Goal: Task Accomplishment & Management: Manage account settings

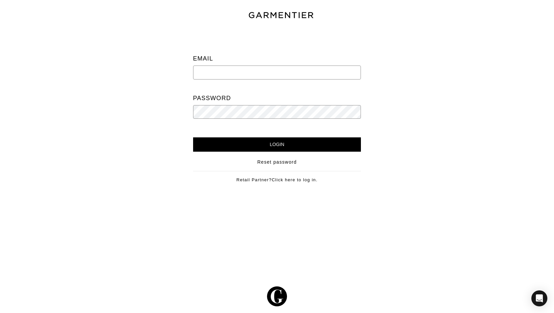
click at [212, 70] on input "email" at bounding box center [277, 73] width 168 height 14
type input "nickroymagic@gmail.com"
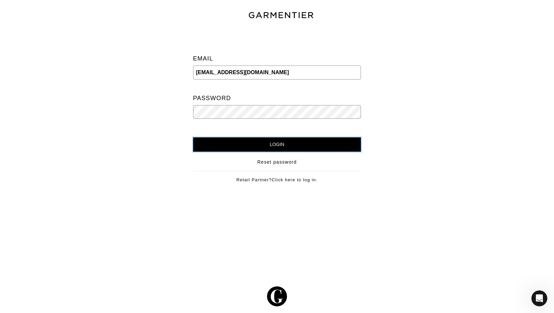
click at [270, 142] on input "Login" at bounding box center [277, 145] width 168 height 14
click at [273, 148] on input "Login" at bounding box center [277, 145] width 168 height 14
click at [193, 138] on input "Login" at bounding box center [277, 145] width 168 height 14
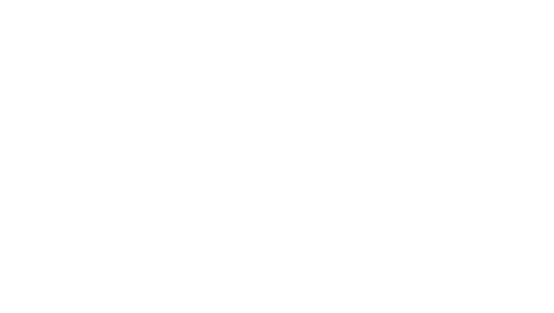
drag, startPoint x: 224, startPoint y: 113, endPoint x: 175, endPoint y: 111, distance: 49.6
click at [0, 0] on html at bounding box center [0, 0] width 0 height 0
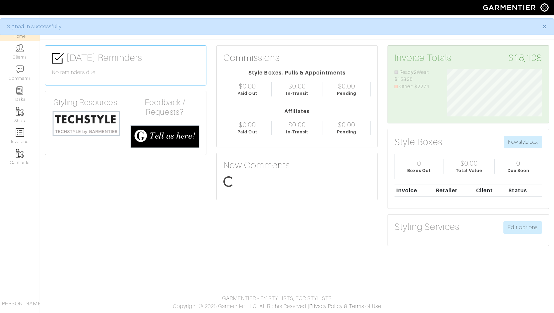
scroll to position [47, 105]
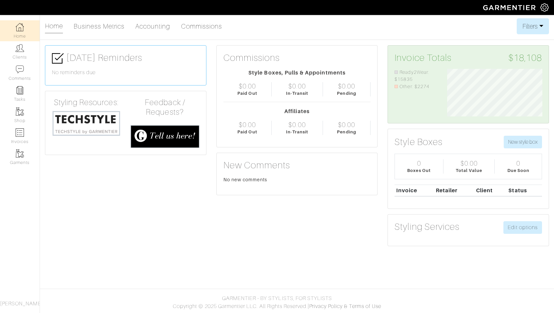
click at [307, 38] on div "Home Business Metrics Accounting Commissions Filters Filter Options Date Range:…" at bounding box center [277, 134] width 554 height 233
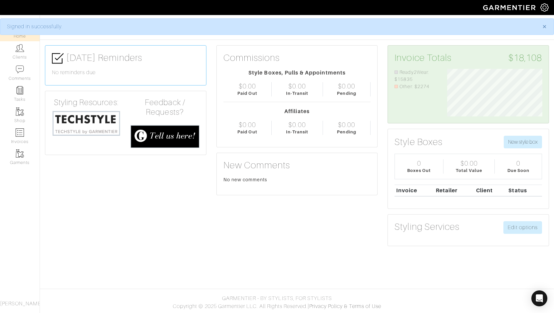
scroll to position [47, 105]
click at [544, 7] on img at bounding box center [544, 7] width 8 height 8
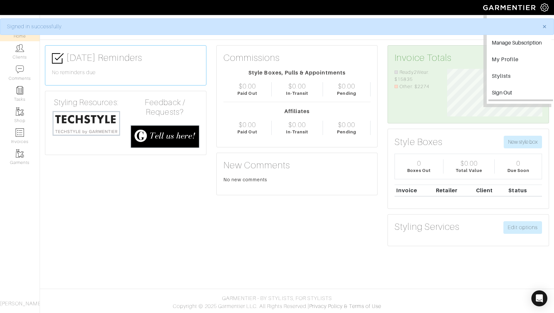
click at [506, 96] on input "Sign Out" at bounding box center [520, 93] width 65 height 15
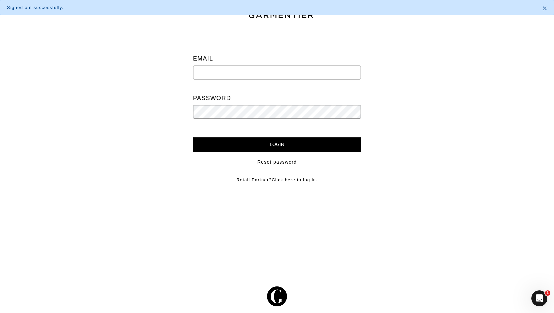
type input "[EMAIL_ADDRESS][DOMAIN_NAME]"
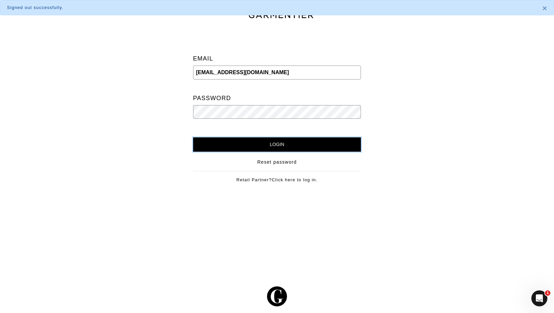
click at [275, 143] on input "Login" at bounding box center [277, 145] width 168 height 14
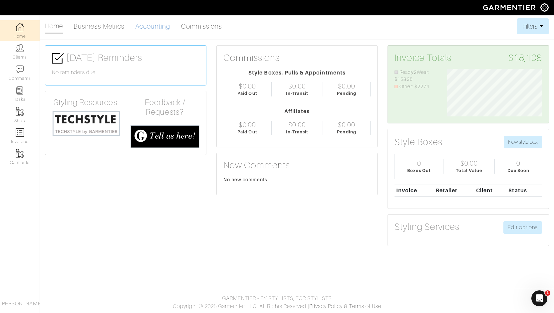
click at [158, 24] on link "Accounting" at bounding box center [152, 26] width 35 height 13
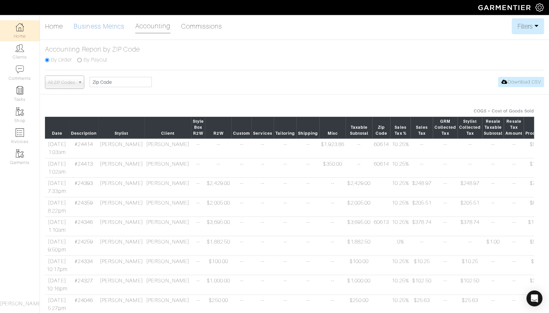
click at [94, 25] on link "Business Metrics" at bounding box center [99, 26] width 51 height 13
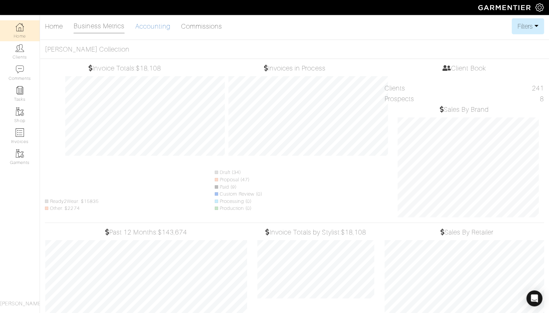
click at [147, 28] on link "Accounting" at bounding box center [152, 26] width 35 height 13
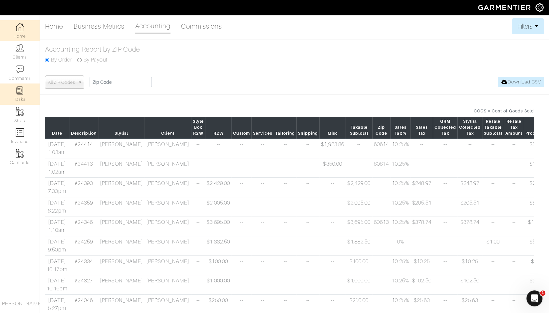
click at [18, 92] on img at bounding box center [20, 90] width 8 height 8
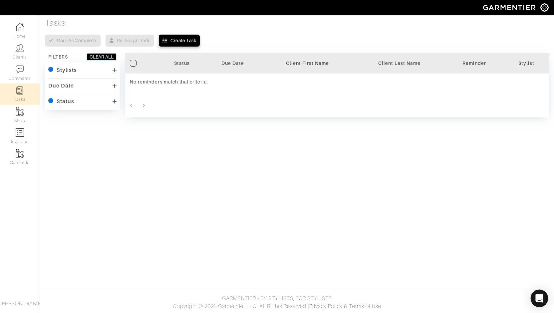
click at [538, 303] on div "Open Intercom Messenger" at bounding box center [540, 299] width 18 height 18
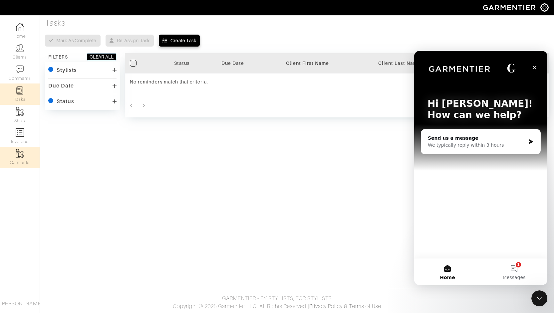
click at [23, 152] on img at bounding box center [20, 153] width 8 height 8
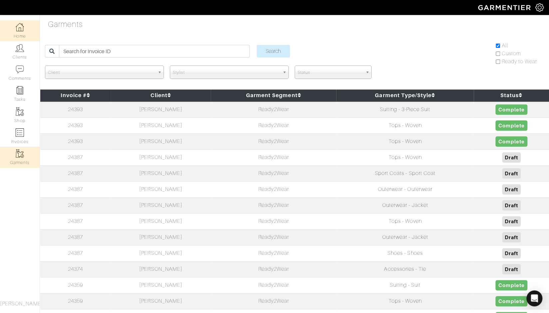
click at [19, 32] on link "Home" at bounding box center [20, 30] width 40 height 21
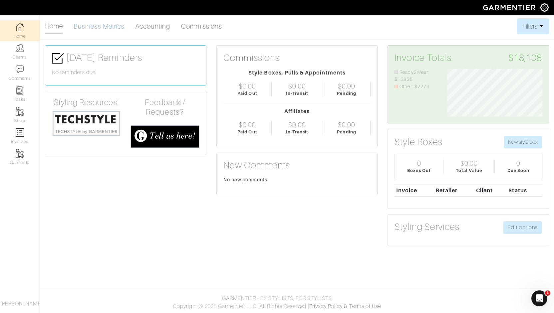
click at [108, 26] on link "Business Metrics" at bounding box center [99, 26] width 51 height 13
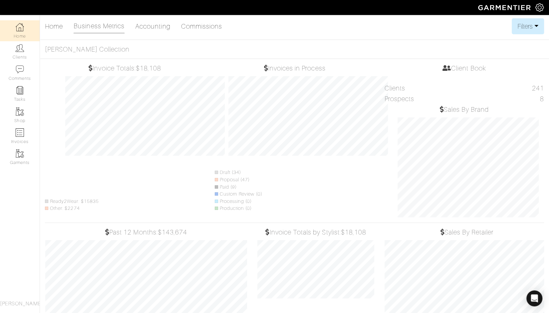
scroll to position [332769, 332813]
click at [157, 28] on link "Accounting" at bounding box center [152, 26] width 35 height 13
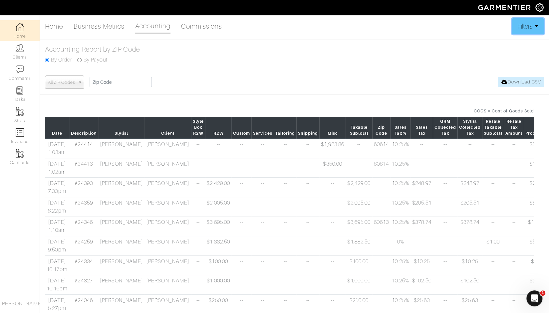
click at [524, 31] on button "Filters" at bounding box center [528, 26] width 32 height 16
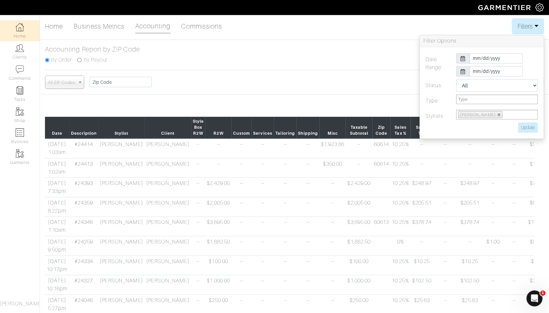
click at [357, 51] on h5 "Accounting Report by ZIP Code" at bounding box center [294, 49] width 499 height 8
click at [23, 51] on img at bounding box center [20, 48] width 8 height 8
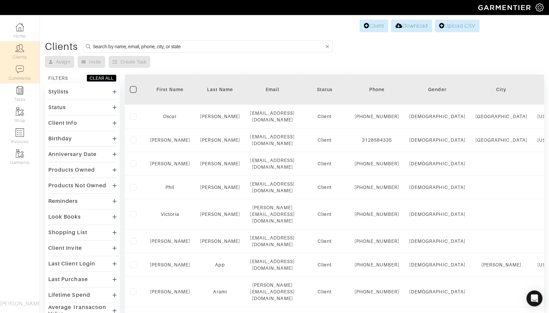
click at [19, 70] on img at bounding box center [20, 69] width 8 height 8
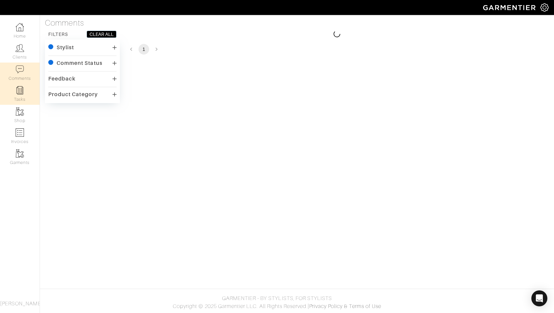
click at [21, 93] on img at bounding box center [20, 90] width 8 height 8
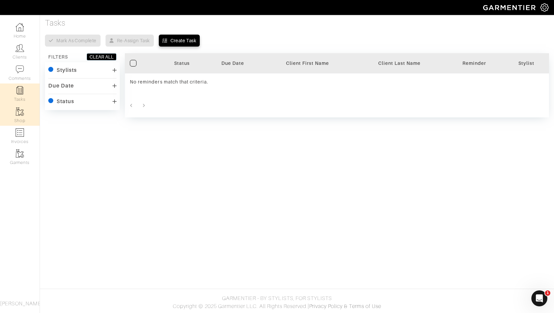
click at [20, 113] on img at bounding box center [20, 112] width 8 height 8
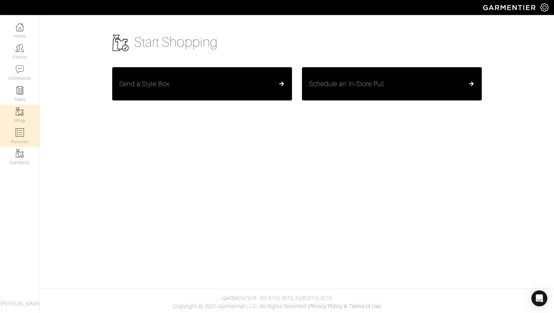
click at [22, 137] on img at bounding box center [20, 133] width 8 height 8
select select
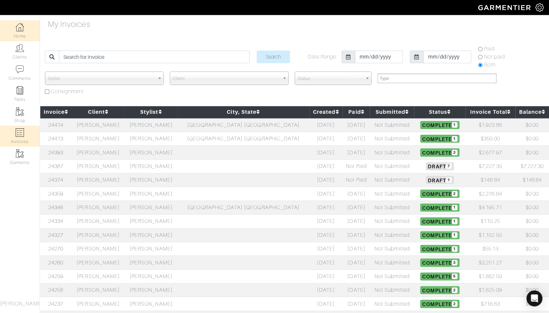
click at [20, 32] on link "Home" at bounding box center [20, 30] width 40 height 21
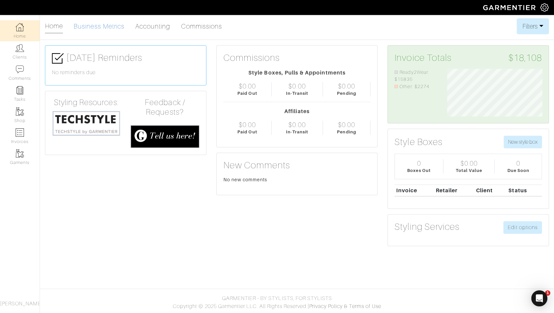
click at [102, 28] on link "Business Metrics" at bounding box center [99, 26] width 51 height 13
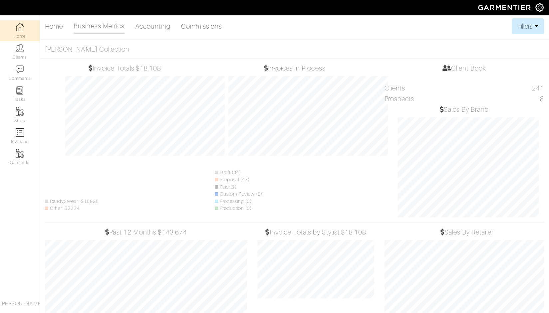
select select
click at [528, 25] on button "Filters" at bounding box center [528, 26] width 32 height 16
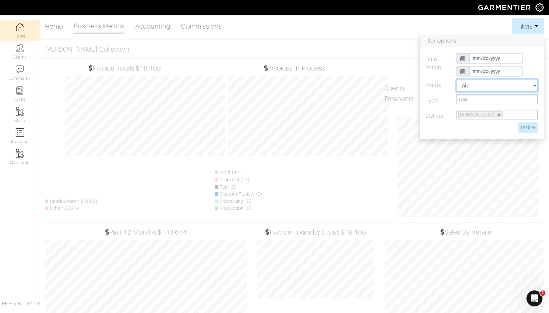
click at [531, 87] on select "All Pending Paid Complete Failed N/A" at bounding box center [497, 85] width 82 height 13
click at [456, 79] on select "All Pending Paid Complete Failed N/A" at bounding box center [497, 85] width 82 height 13
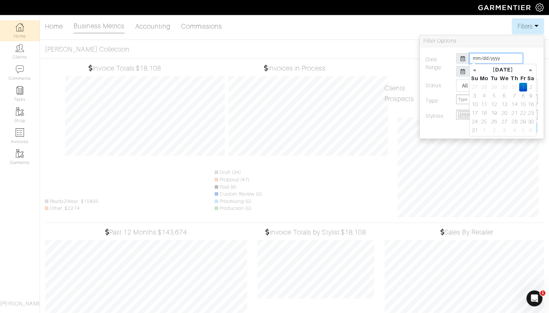
click at [501, 58] on input "[DATE]" at bounding box center [495, 58] width 53 height 10
click at [476, 71] on th "«" at bounding box center [475, 70] width 8 height 9
click at [491, 88] on td "1" at bounding box center [493, 87] width 9 height 9
type input "[DATE]"
click at [501, 58] on input "[DATE]" at bounding box center [495, 58] width 53 height 10
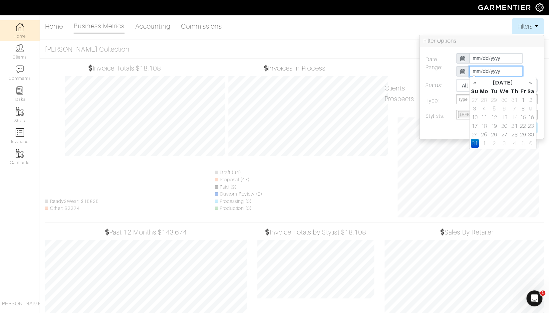
click at [508, 70] on input "[DATE]" at bounding box center [495, 71] width 53 height 10
click at [474, 82] on th "«" at bounding box center [475, 83] width 8 height 9
click at [514, 135] on td "31" at bounding box center [514, 135] width 9 height 9
type input "[DATE]"
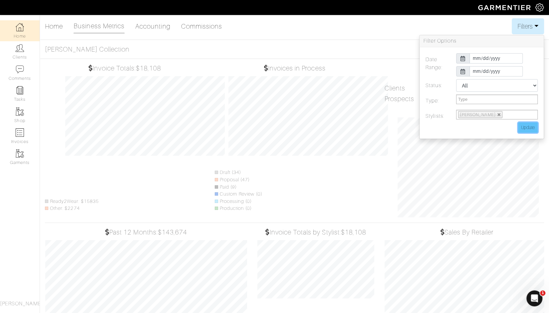
click at [528, 126] on input "Update" at bounding box center [528, 128] width 20 height 10
type input "Update"
click at [343, 175] on div "Invoices in Process Draft (34) Proposal (47) Paid (9) Custom Review (0) Process…" at bounding box center [295, 140] width 170 height 153
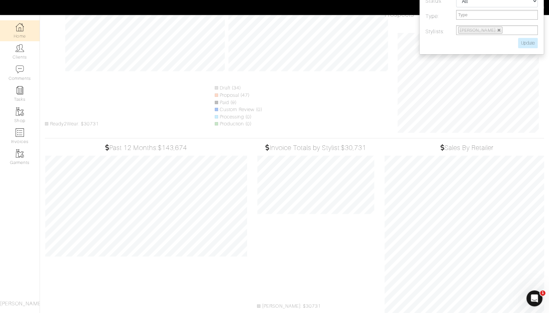
scroll to position [0, 0]
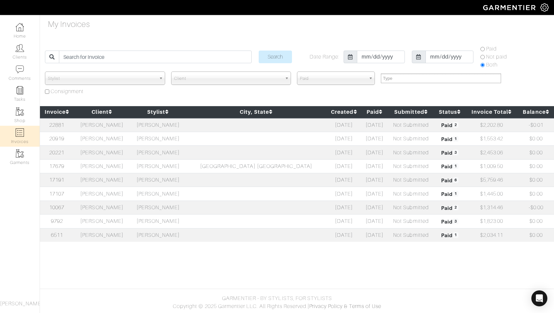
select select
click at [403, 55] on input "[DATE]" at bounding box center [381, 57] width 48 height 13
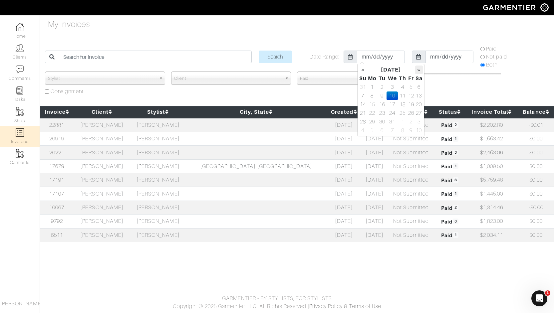
click at [419, 70] on th "»" at bounding box center [419, 70] width 8 height 9
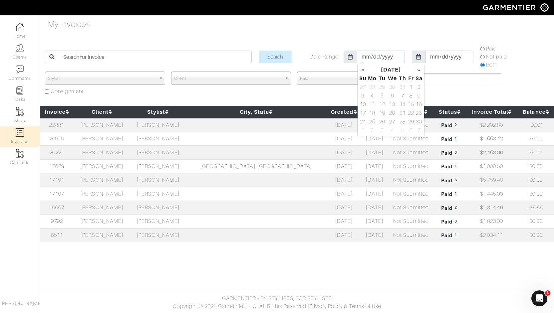
click at [419, 70] on th "»" at bounding box center [419, 70] width 8 height 9
click at [416, 67] on th "»" at bounding box center [419, 70] width 8 height 9
click at [394, 57] on input "2018-01-10" at bounding box center [381, 57] width 48 height 13
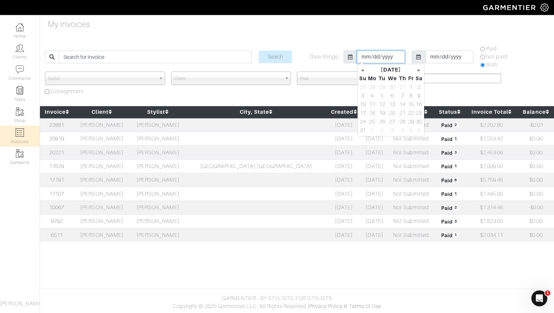
type input "2018-07-10"
type input "[DATE]"
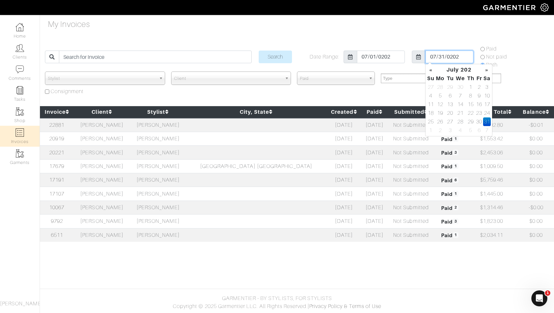
type input "[DATE]"
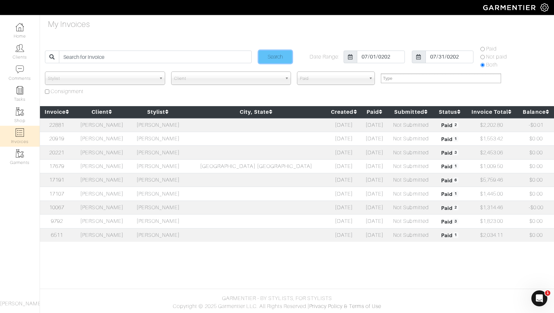
click at [280, 57] on input "Search" at bounding box center [275, 57] width 33 height 13
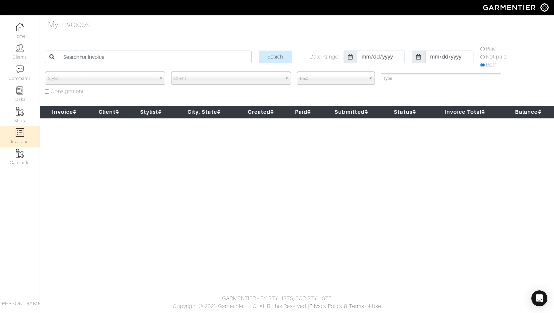
select select
click at [395, 56] on input "[DATE]" at bounding box center [381, 57] width 48 height 13
click at [364, 71] on th "«" at bounding box center [363, 70] width 8 height 9
click at [361, 93] on td "1" at bounding box center [363, 96] width 8 height 9
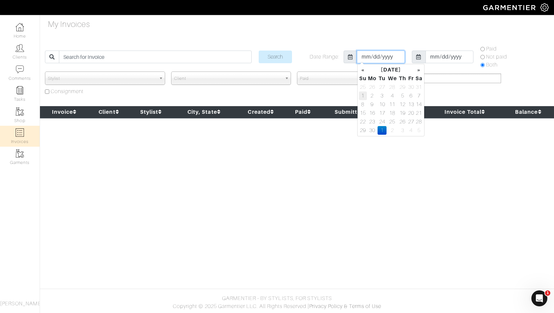
type input "[DATE]"
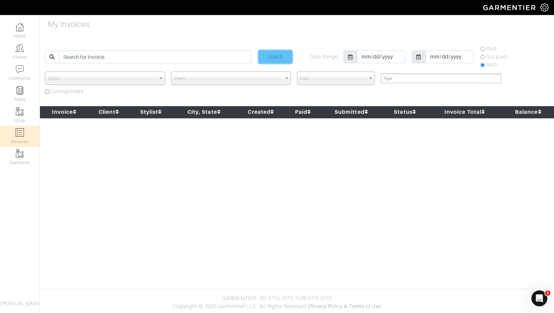
click at [280, 58] on input "Search" at bounding box center [275, 57] width 33 height 13
select select
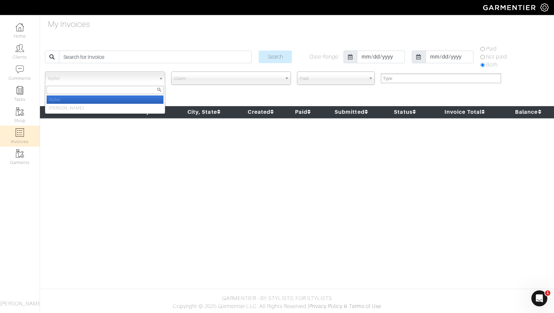
click at [156, 77] on link "Stylist" at bounding box center [105, 78] width 120 height 13
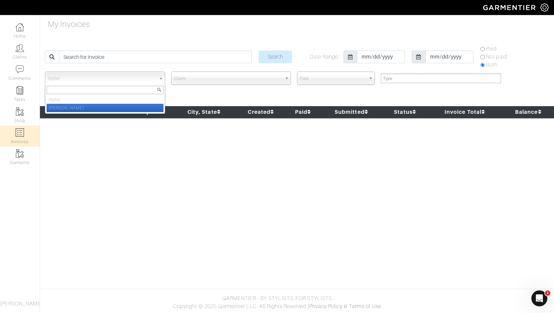
click at [99, 107] on li "[PERSON_NAME]" at bounding box center [105, 108] width 117 height 8
select select "74"
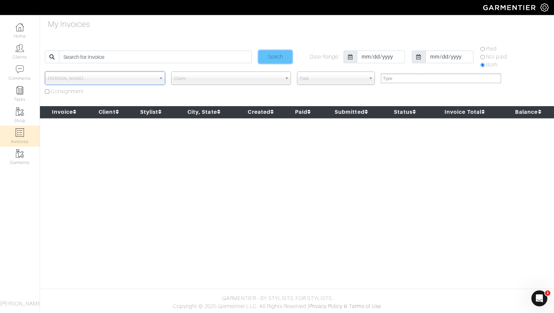
click at [270, 57] on input "Search" at bounding box center [275, 57] width 33 height 13
select select
click at [20, 29] on img at bounding box center [20, 27] width 8 height 8
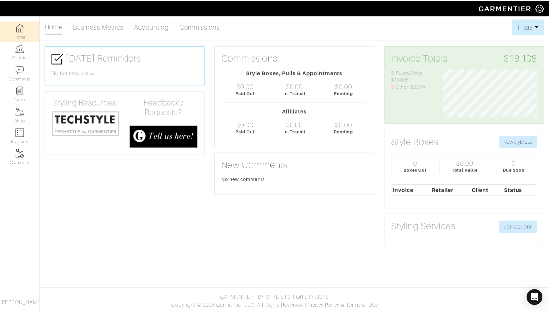
scroll to position [47, 105]
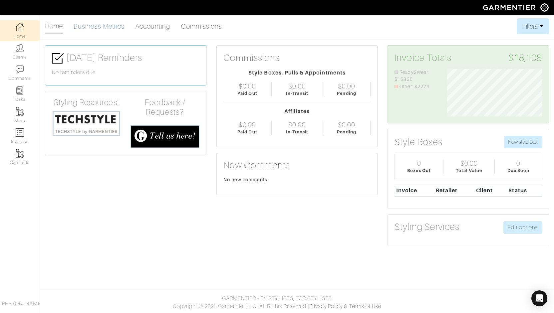
click at [105, 29] on link "Business Metrics" at bounding box center [99, 26] width 51 height 13
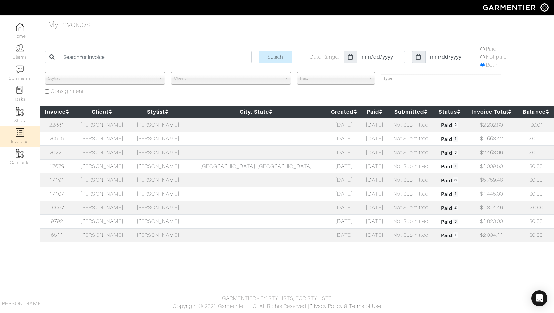
select select
click at [26, 27] on link "Home" at bounding box center [20, 30] width 40 height 21
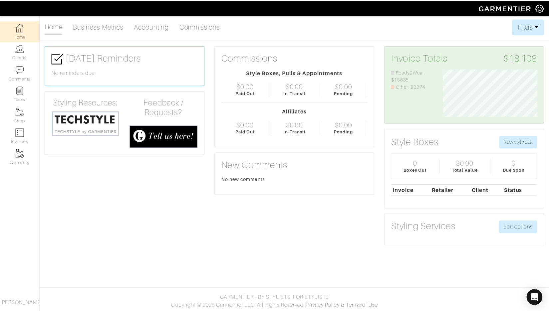
scroll to position [47, 105]
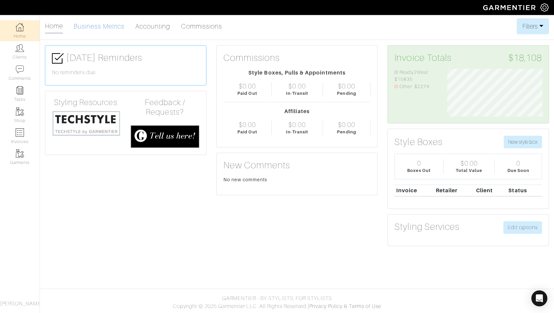
click at [112, 27] on link "Business Metrics" at bounding box center [99, 26] width 51 height 13
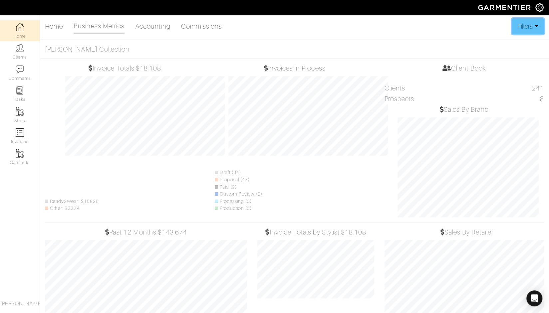
click at [531, 26] on button "Filters" at bounding box center [528, 26] width 32 height 16
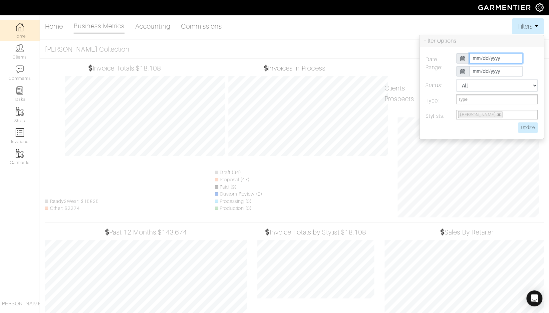
click at [508, 59] on input "2025-08-01" at bounding box center [495, 58] width 53 height 10
click at [476, 72] on th "«" at bounding box center [475, 70] width 8 height 9
click at [494, 86] on td "1" at bounding box center [493, 87] width 9 height 9
type input "[DATE]"
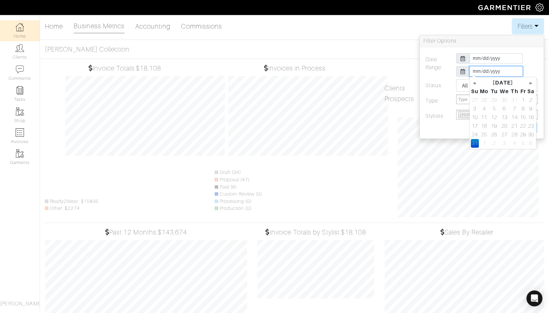
click at [515, 71] on input "2025-08-31" at bounding box center [495, 71] width 53 height 10
click at [476, 82] on th "«" at bounding box center [475, 83] width 8 height 9
click at [514, 136] on td "31" at bounding box center [514, 135] width 9 height 9
type input "[DATE]"
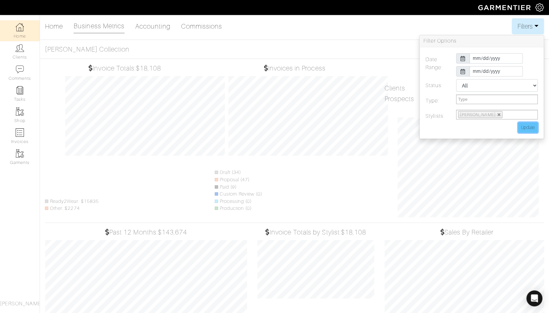
click at [524, 128] on input "Update" at bounding box center [528, 128] width 20 height 10
type input "Update"
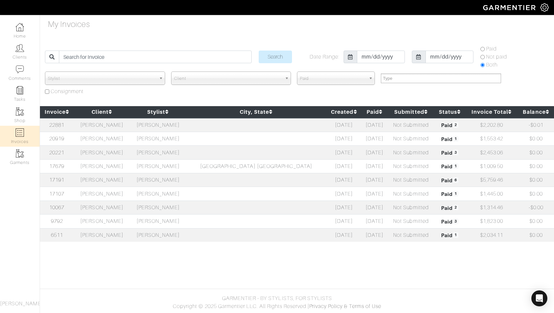
select select
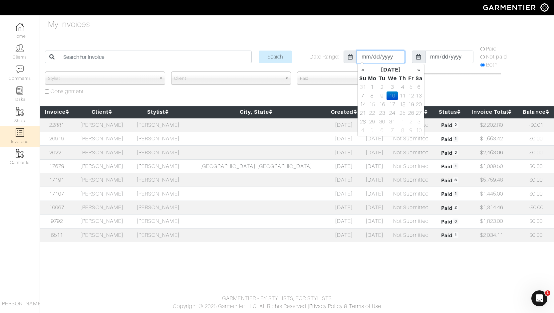
click at [394, 53] on input "[DATE]" at bounding box center [381, 57] width 48 height 13
type input "[DATE]"
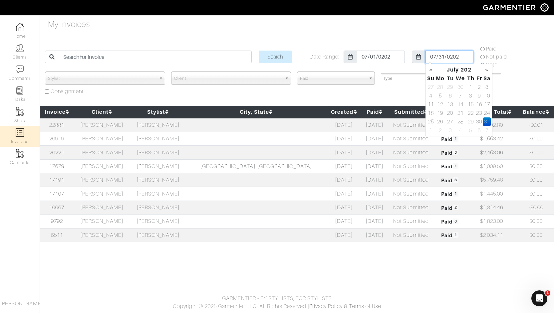
type input "[DATE]"
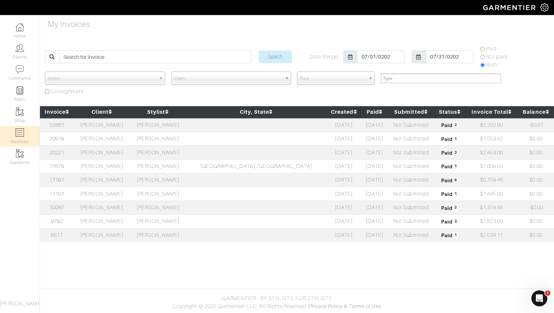
click at [159, 77] on b at bounding box center [162, 78] width 6 height 13
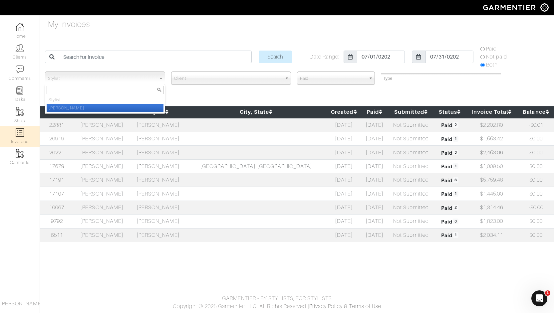
click at [111, 105] on li "[PERSON_NAME]" at bounding box center [105, 108] width 117 height 8
select select "74"
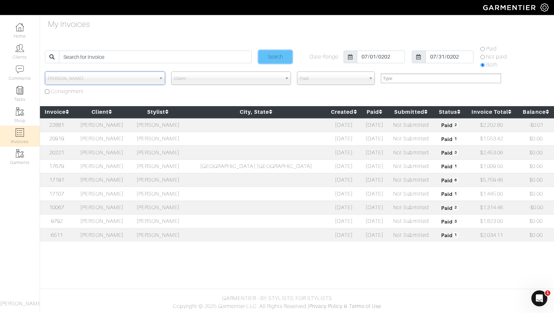
click at [276, 56] on input "Search" at bounding box center [275, 57] width 33 height 13
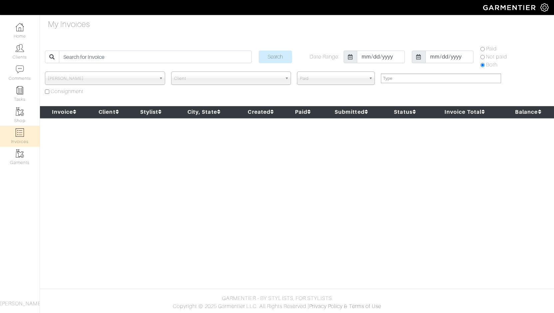
select select
click at [20, 35] on link "Home" at bounding box center [20, 30] width 40 height 21
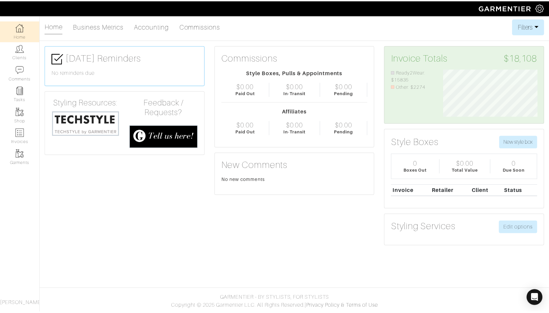
scroll to position [47, 105]
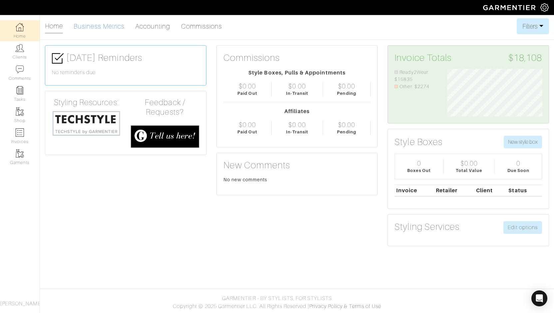
click at [111, 28] on link "Business Metrics" at bounding box center [99, 26] width 51 height 13
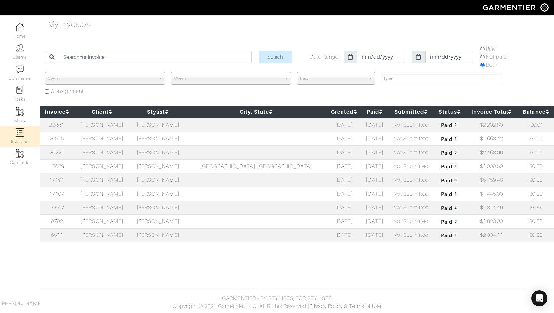
select select
click at [20, 34] on link "Home" at bounding box center [20, 30] width 40 height 21
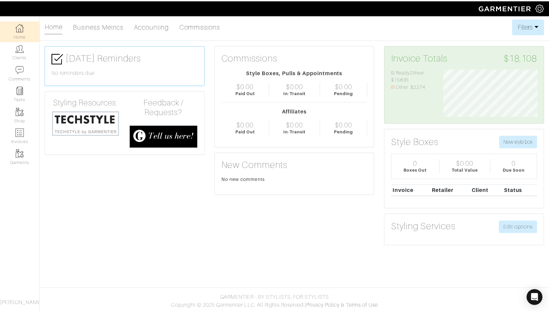
scroll to position [47, 105]
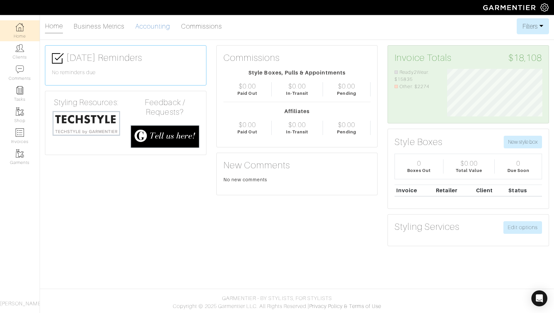
click at [160, 24] on link "Accounting" at bounding box center [152, 26] width 35 height 13
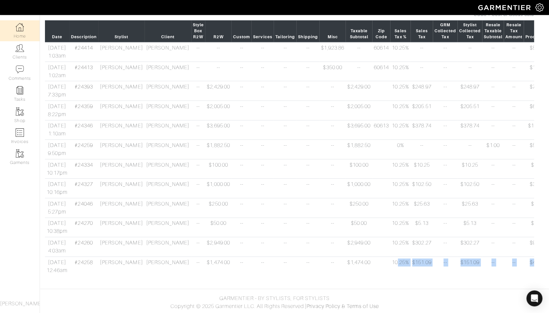
drag, startPoint x: 363, startPoint y: 276, endPoint x: 452, endPoint y: 282, distance: 89.4
click at [452, 282] on body "[PERSON_NAME] Collection [PERSON_NAME] Home Clients Invoices Comments Reminders…" at bounding box center [274, 108] width 549 height 410
click at [397, 303] on div "GARMENTIER - BY STYLISTS, FOR STYLISTS Copyright © 2025 Garmentier LLC. All Rig…" at bounding box center [274, 303] width 549 height 16
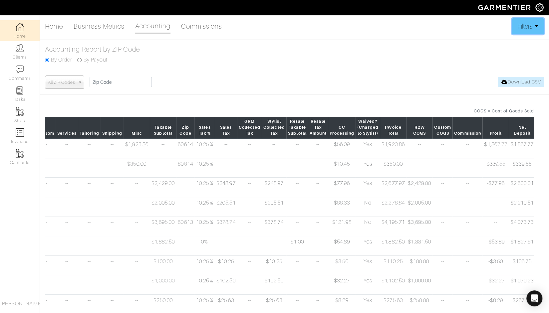
click at [522, 27] on button "Filters" at bounding box center [528, 26] width 32 height 16
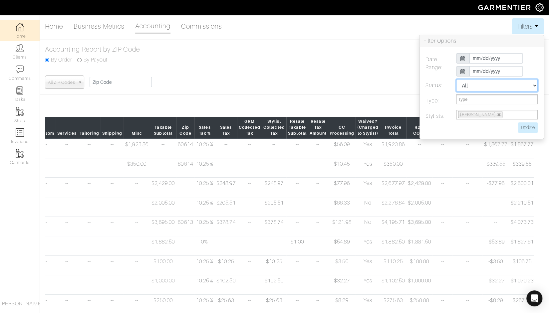
click at [494, 83] on select "All Pending Paid Complete Failed N/A" at bounding box center [497, 85] width 82 height 13
select select "paid"
click at [456, 79] on select "All Pending Paid Complete Failed N/A" at bounding box center [497, 85] width 82 height 13
click at [526, 127] on input "Update" at bounding box center [528, 128] width 20 height 10
type input "Update"
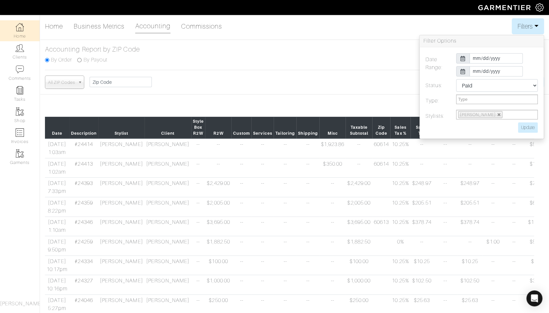
click at [287, 96] on div "Home Business Metrics Accounting Commissions Filters Filter Options Date Range:…" at bounding box center [274, 198] width 549 height 360
click at [511, 56] on input "[DATE]" at bounding box center [495, 58] width 53 height 10
click at [475, 67] on th "«" at bounding box center [475, 70] width 8 height 9
click at [491, 86] on td "1" at bounding box center [493, 87] width 9 height 9
type input "[DATE]"
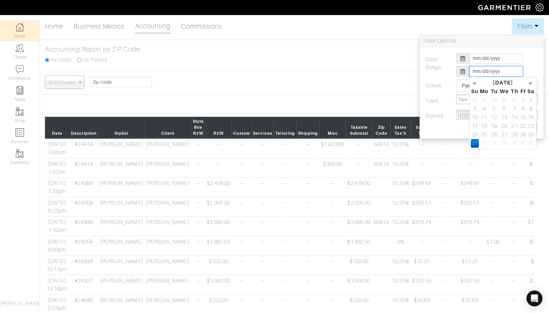
click at [516, 69] on input "[DATE]" at bounding box center [495, 71] width 53 height 10
click at [475, 84] on th "«" at bounding box center [475, 83] width 8 height 9
click at [514, 133] on td "31" at bounding box center [514, 135] width 9 height 9
type input "[DATE]"
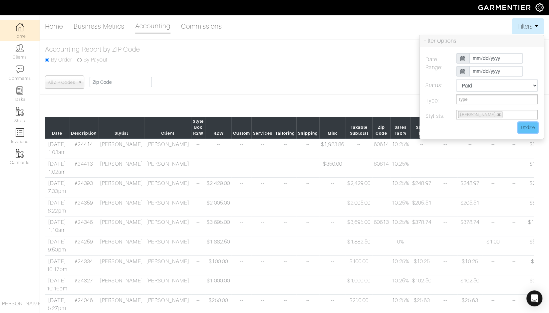
click at [531, 125] on input "Update" at bounding box center [528, 128] width 20 height 10
type input "Update"
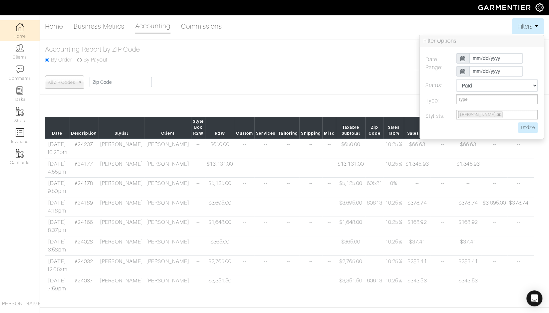
click at [312, 86] on div "All ZIP Codes 60625 60606 60602 60654 60630 60613 60043 60610 60060 48073 60642…" at bounding box center [294, 82] width 499 height 13
click at [383, 98] on div "Home Business Metrics Accounting Commissions Filters Filter Options Date Range:…" at bounding box center [274, 159] width 549 height 282
click at [450, 24] on div "Home Business Metrics Accounting Commissions Filters Filter Options Date Range:…" at bounding box center [294, 26] width 499 height 16
click at [529, 28] on button "Filters" at bounding box center [528, 26] width 32 height 16
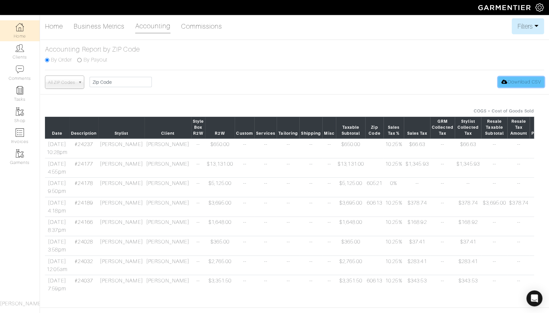
click at [514, 81] on link "Download CSV" at bounding box center [521, 82] width 46 height 10
